Goal: Information Seeking & Learning: Learn about a topic

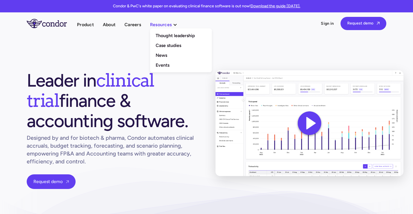
click at [165, 25] on div "Resources" at bounding box center [161, 25] width 22 height 8
click at [170, 37] on link "Thought leadership" at bounding box center [181, 36] width 62 height 10
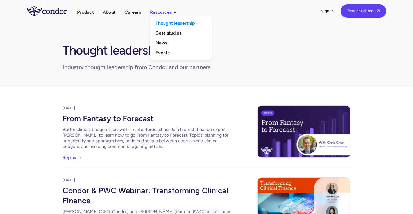
click at [163, 11] on div "Resources" at bounding box center [161, 12] width 22 height 8
click at [170, 33] on link "Case studies" at bounding box center [181, 33] width 62 height 10
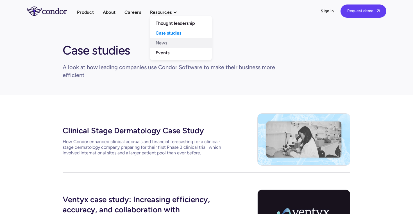
click at [167, 45] on link "News" at bounding box center [181, 43] width 62 height 10
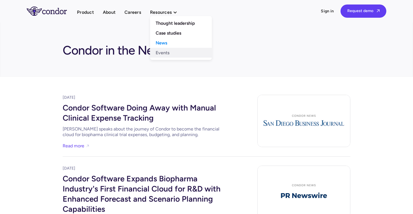
click at [163, 52] on link "Events" at bounding box center [181, 53] width 62 height 10
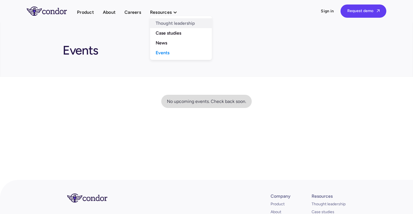
click at [172, 23] on link "Thought leadership" at bounding box center [181, 23] width 62 height 10
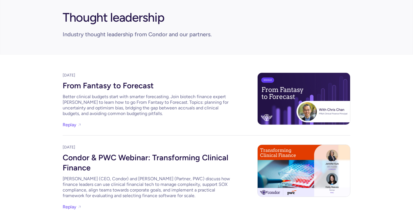
scroll to position [33, 0]
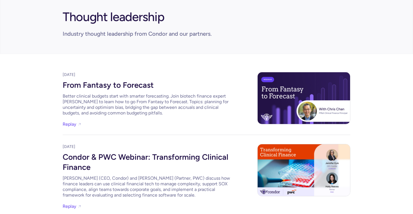
click at [93, 88] on div "From Fantasy to Forecast" at bounding box center [147, 84] width 169 height 13
click at [157, 158] on div "Condor & PWC Webinar: Transforming Clinical Finance" at bounding box center [147, 161] width 169 height 24
